Goal: Information Seeking & Learning: Learn about a topic

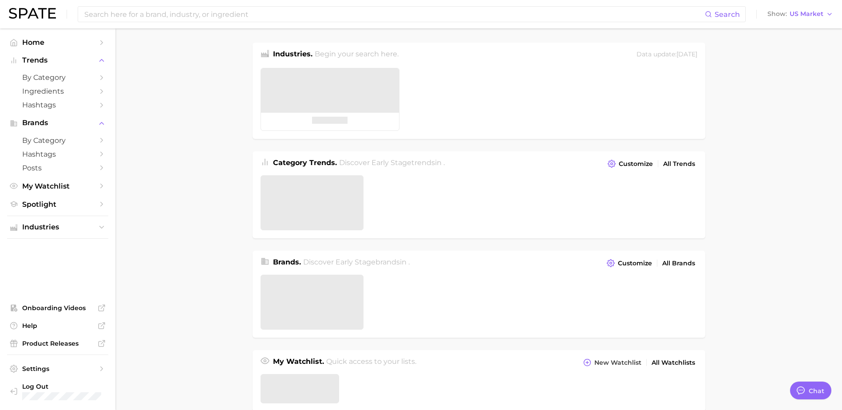
type textarea "x"
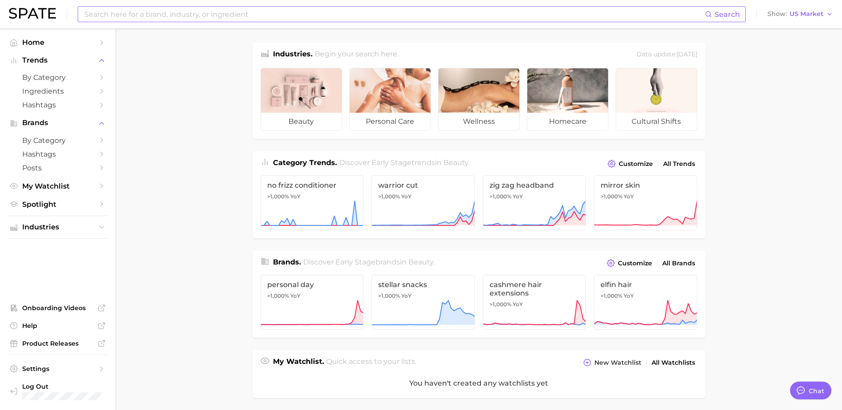
click at [182, 17] on input at bounding box center [394, 14] width 622 height 15
type input "carpe"
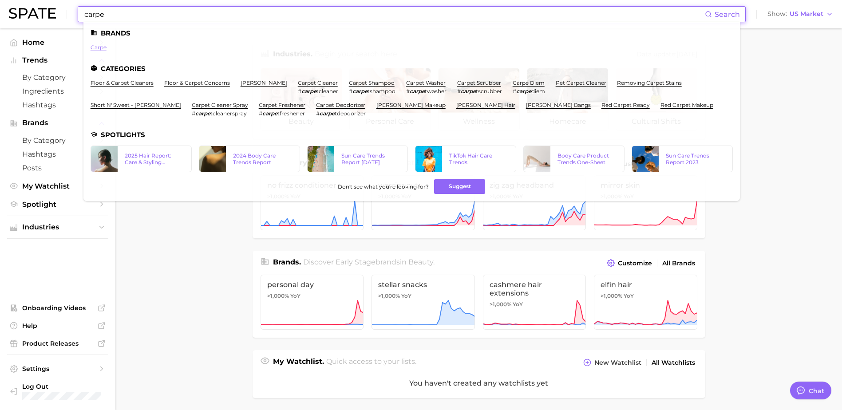
click at [101, 49] on link "carpe" at bounding box center [99, 47] width 16 height 7
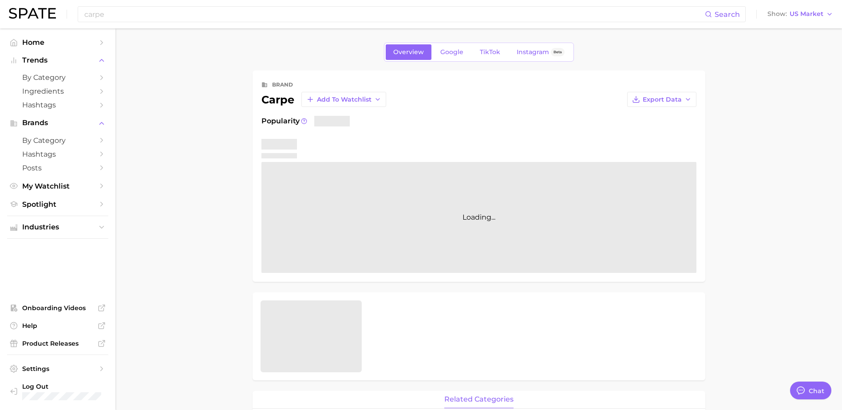
type textarea "x"
